Goal: Task Accomplishment & Management: Use online tool/utility

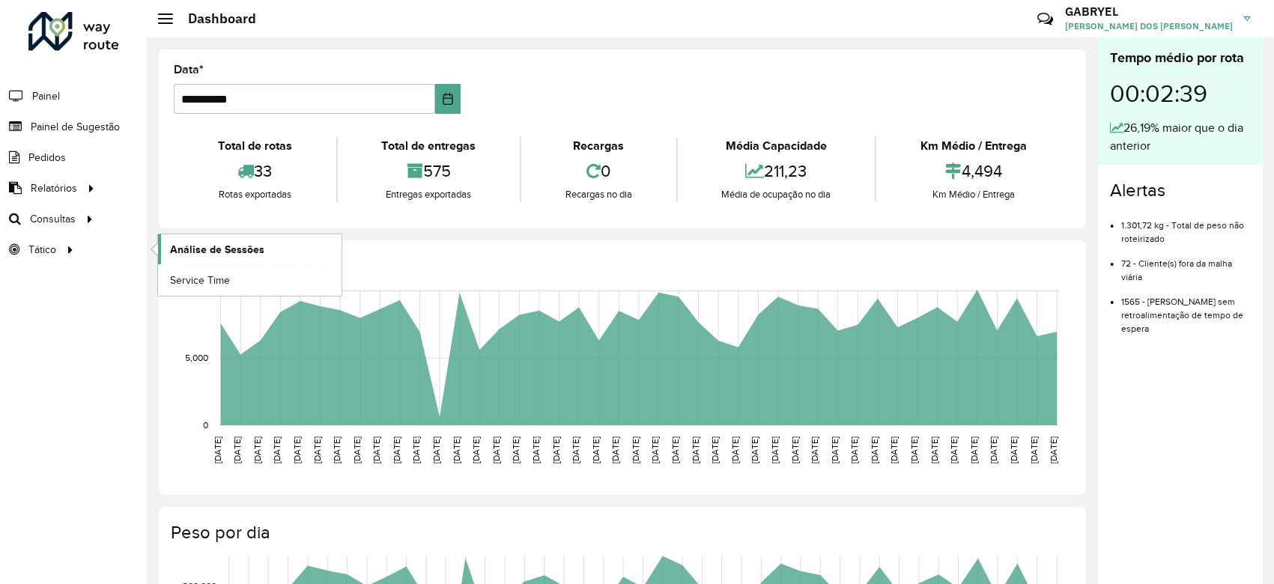
click at [217, 247] on span "Análise de Sessões" at bounding box center [217, 250] width 94 height 16
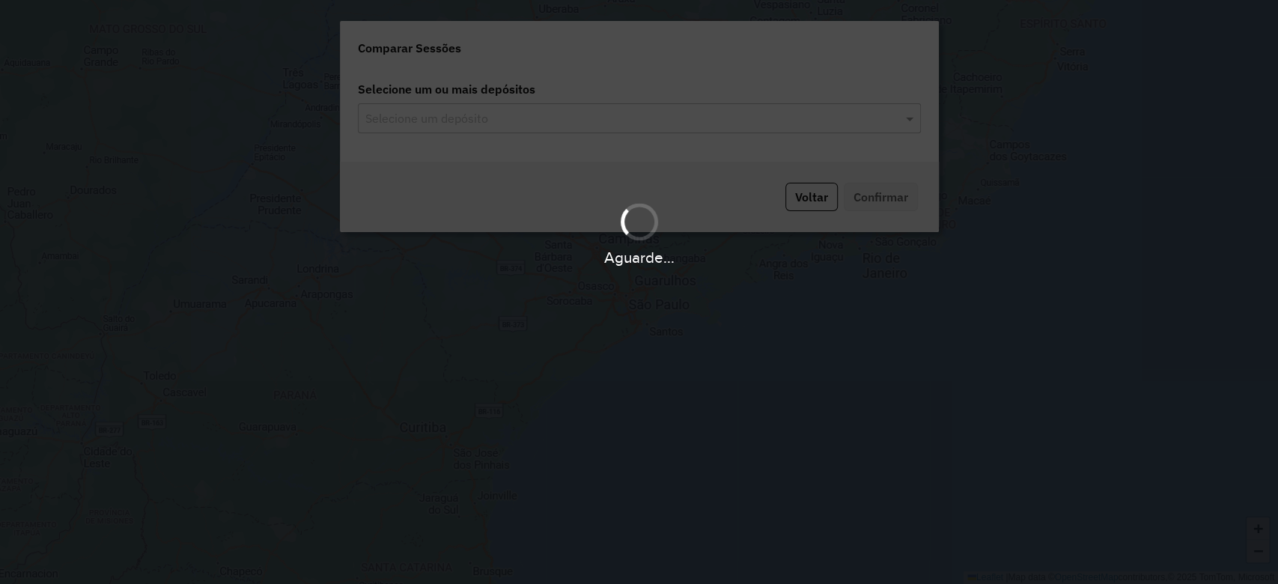
click at [569, 114] on div "Aguarde..." at bounding box center [639, 292] width 1278 height 584
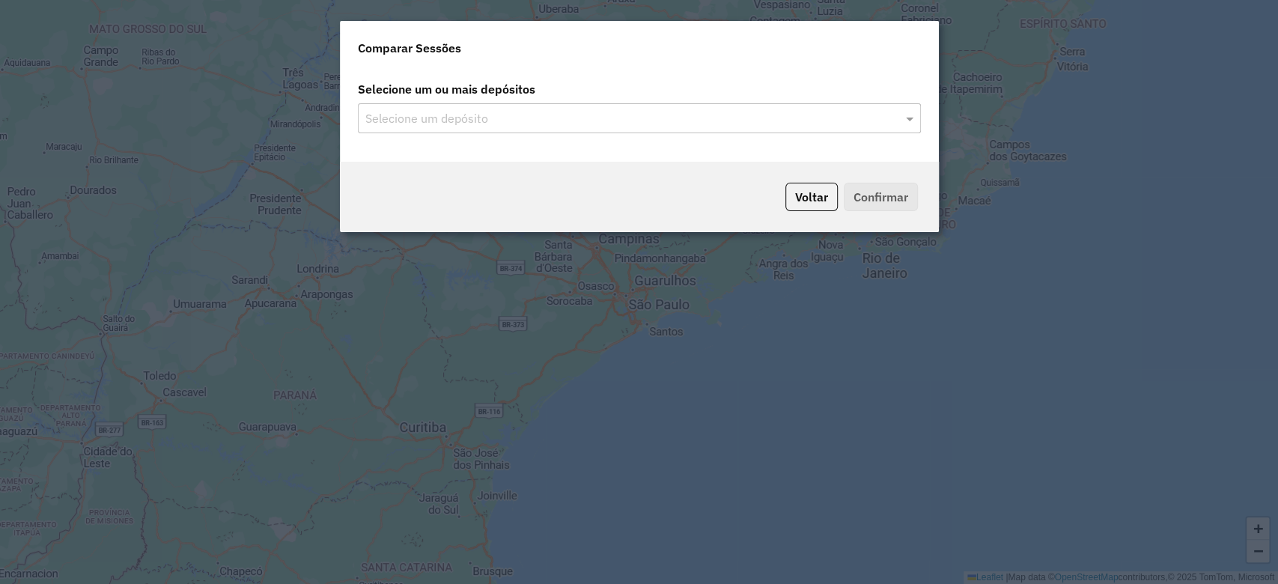
click at [619, 127] on input "text" at bounding box center [632, 119] width 541 height 18
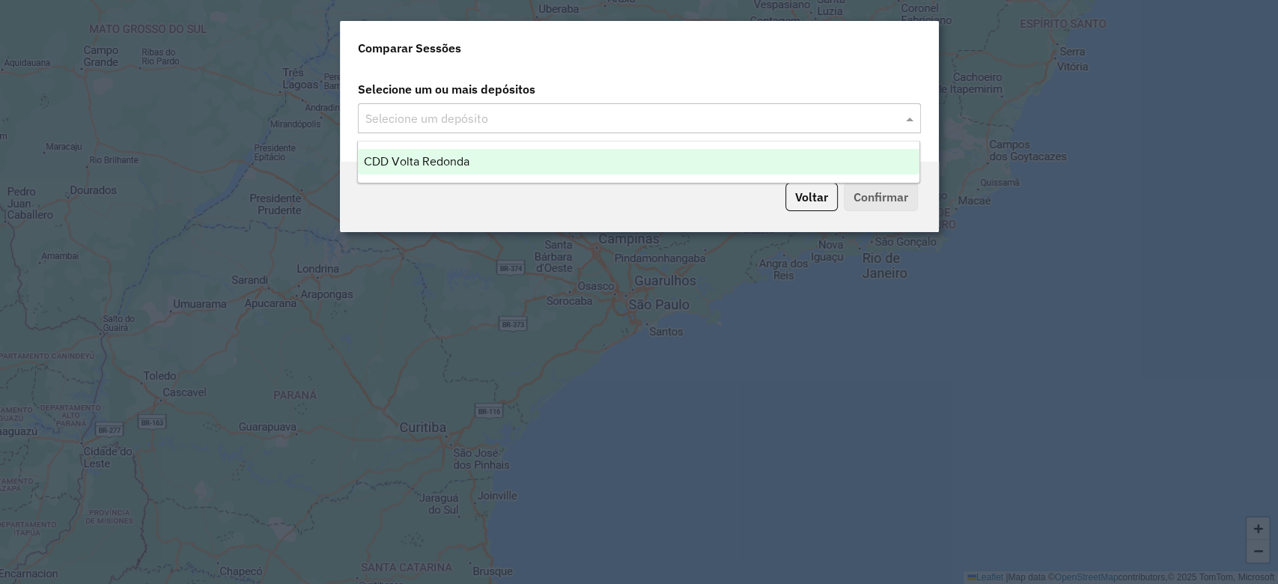
click at [910, 111] on span at bounding box center [911, 118] width 19 height 18
click at [686, 166] on div "CDD Volta Redonda" at bounding box center [639, 161] width 562 height 25
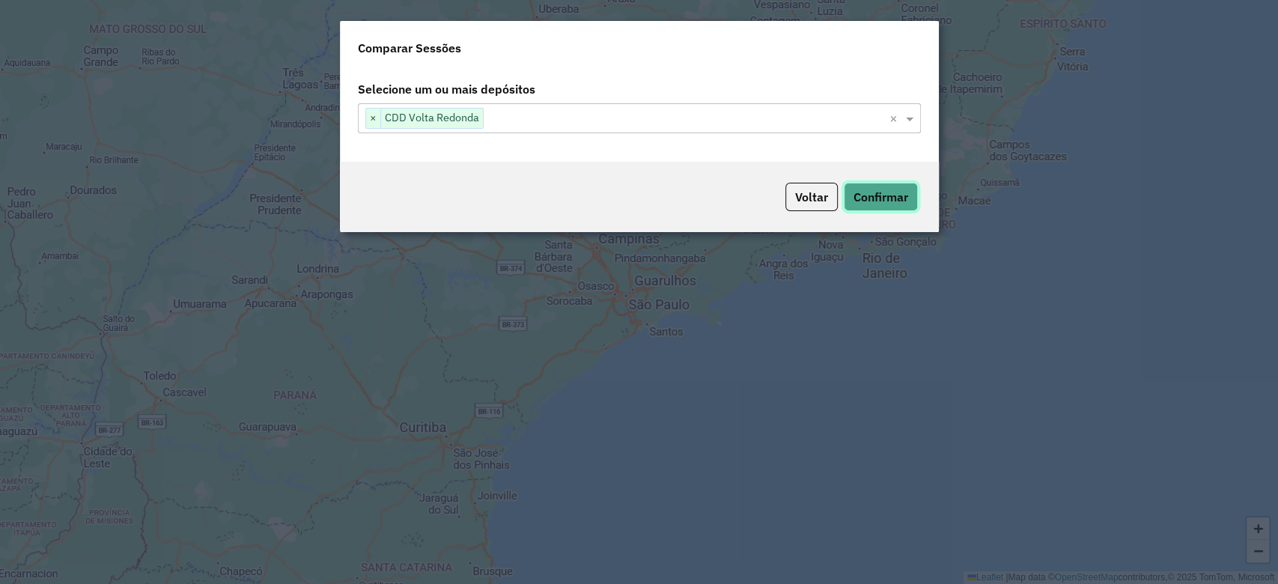
click at [893, 199] on button "Confirmar" at bounding box center [881, 197] width 74 height 28
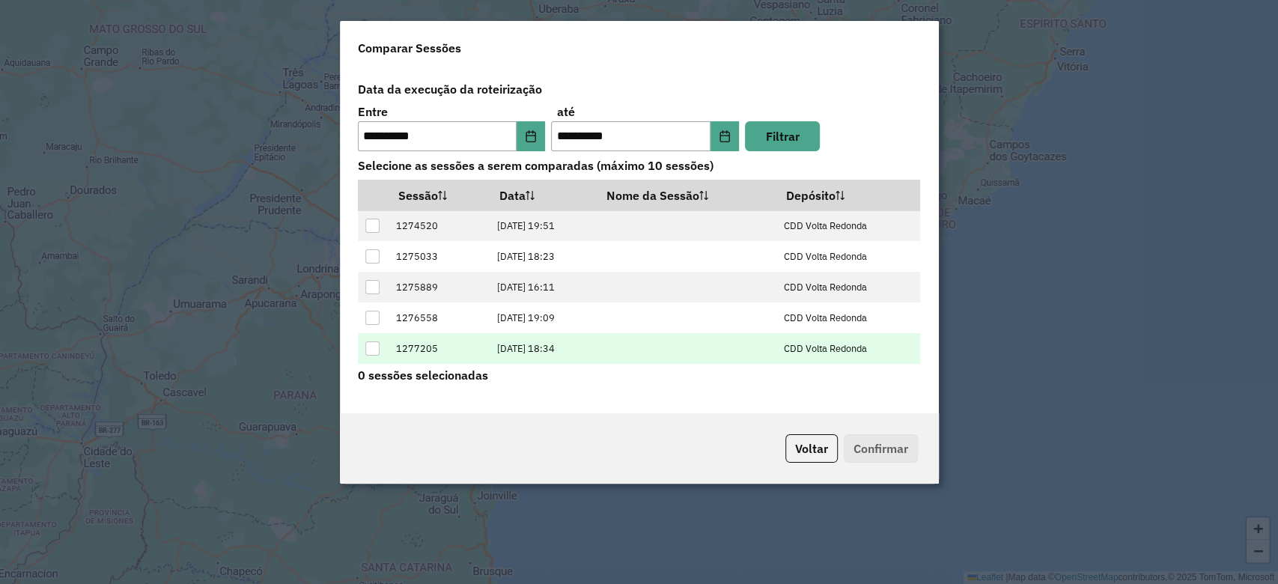
scroll to position [58, 0]
click at [370, 356] on div at bounding box center [372, 351] width 14 height 14
click at [863, 457] on button "Confirmar" at bounding box center [881, 448] width 74 height 28
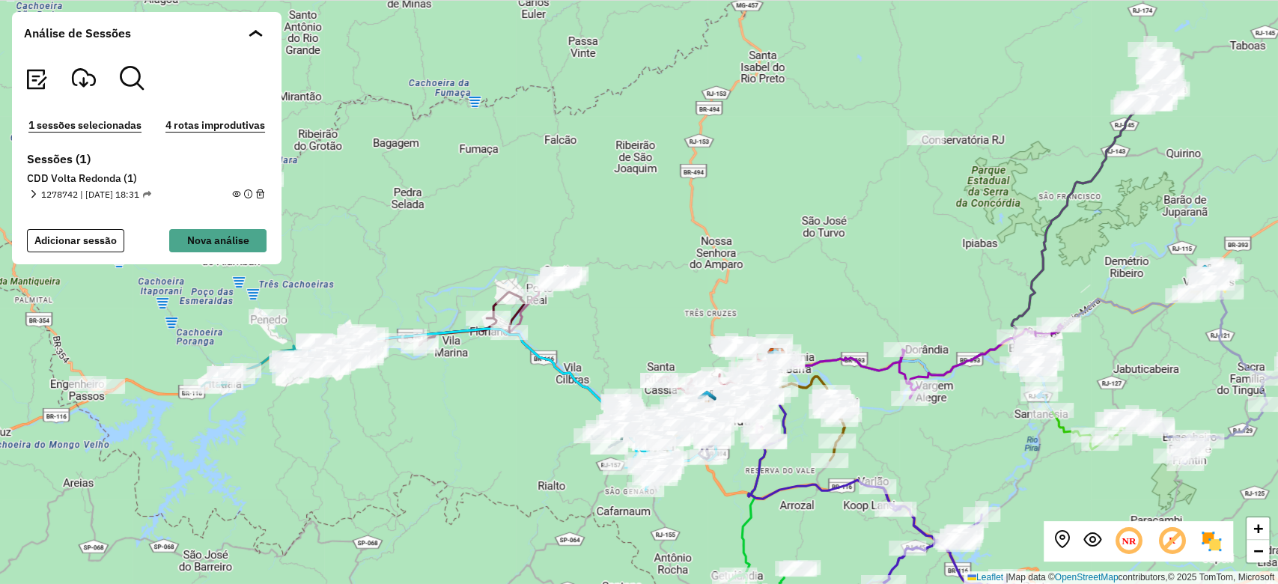
drag, startPoint x: 511, startPoint y: 253, endPoint x: 726, endPoint y: 264, distance: 215.2
click at [726, 264] on div "+ − Leaflet | Map data © OpenStreetMap contributors,© 2025 TomTom, Microsoft" at bounding box center [639, 292] width 1278 height 584
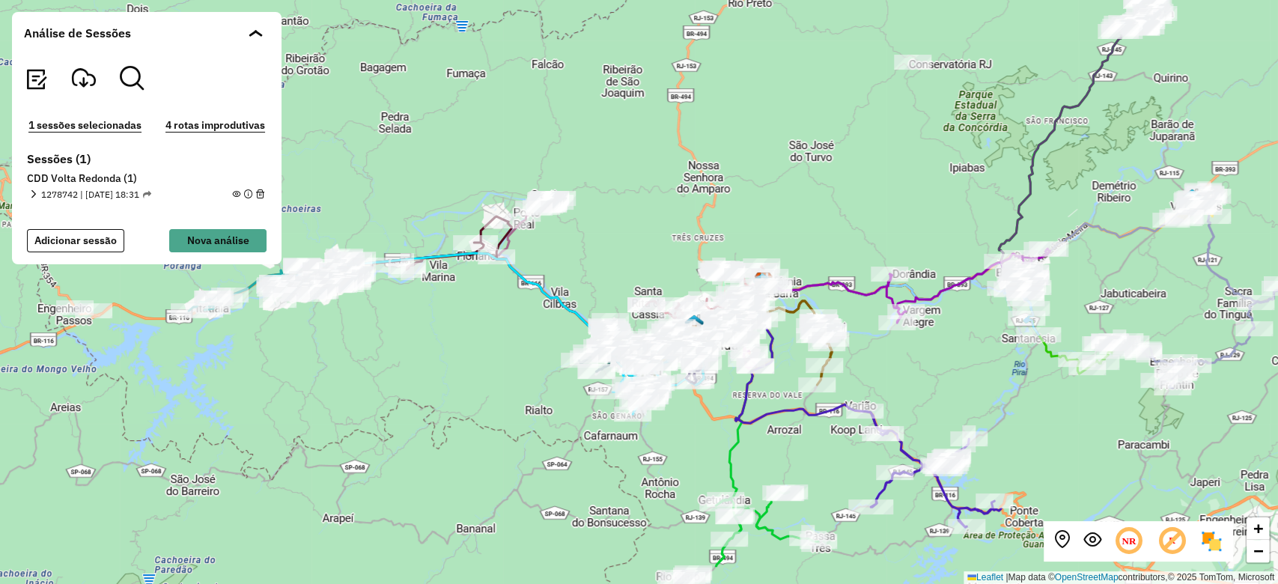
drag, startPoint x: 1018, startPoint y: 223, endPoint x: 1006, endPoint y: 148, distance: 76.7
click at [1006, 148] on div "+ − Leaflet | Map data © OpenStreetMap contributors,© 2025 TomTom, Microsoft" at bounding box center [639, 292] width 1278 height 584
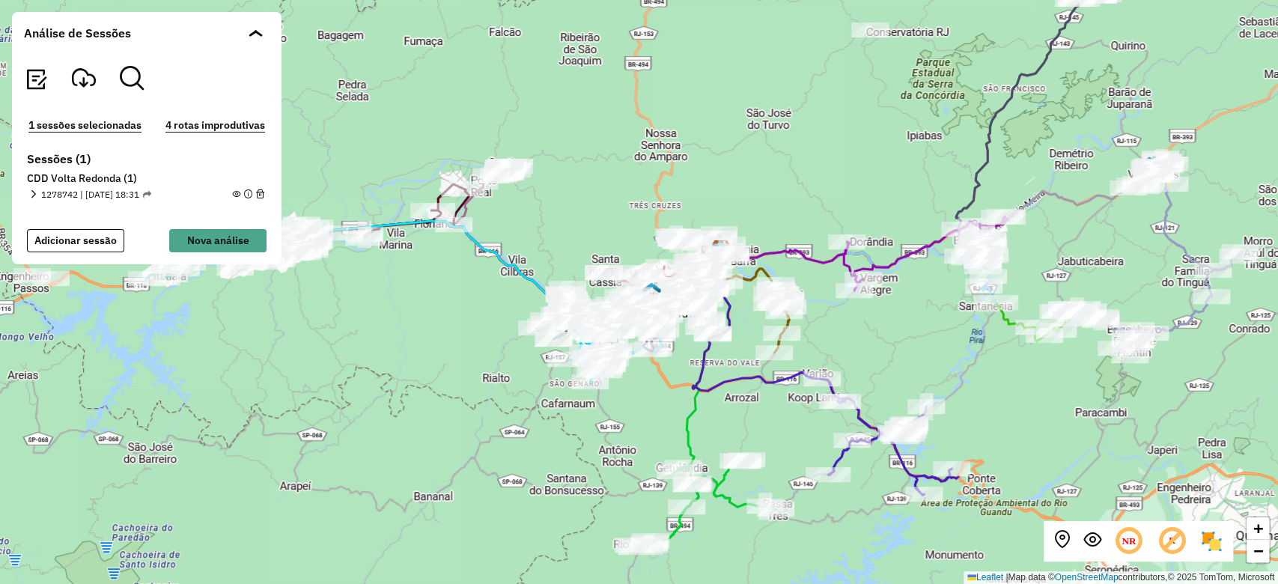
drag, startPoint x: 935, startPoint y: 300, endPoint x: 892, endPoint y: 268, distance: 53.5
click at [892, 268] on icon at bounding box center [925, 253] width 163 height 74
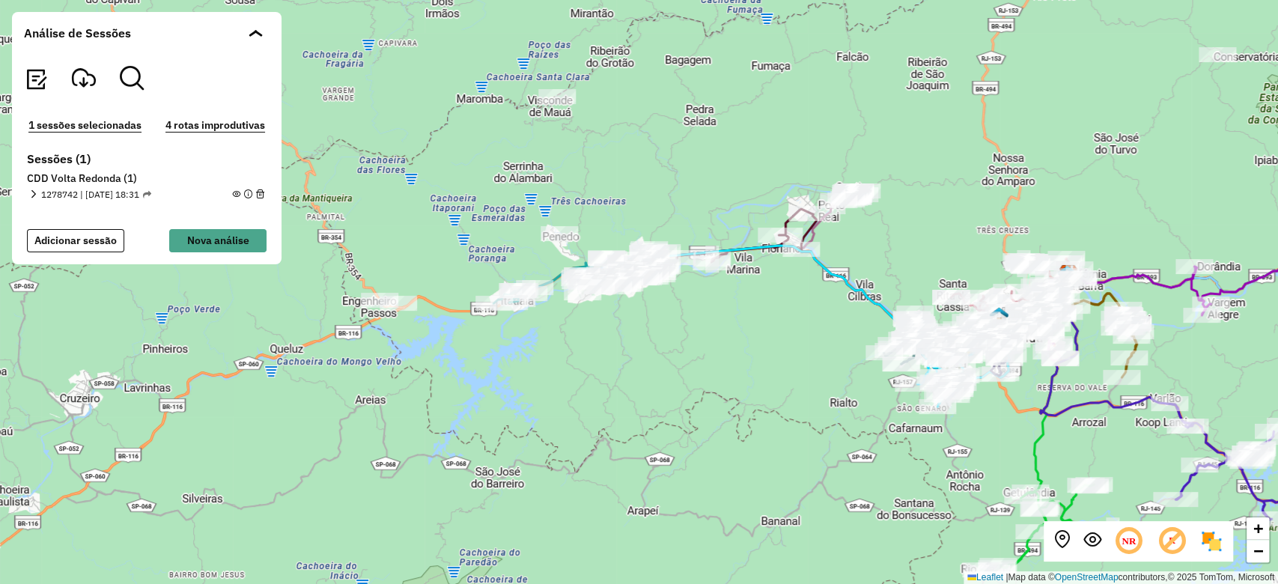
drag, startPoint x: 514, startPoint y: 228, endPoint x: 776, endPoint y: 261, distance: 264.1
click at [785, 261] on div "+ − Leaflet | Map data © OpenStreetMap contributors,© 2025 TomTom, Microsoft" at bounding box center [639, 292] width 1278 height 584
